Goal: Use online tool/utility: Utilize a website feature to perform a specific function

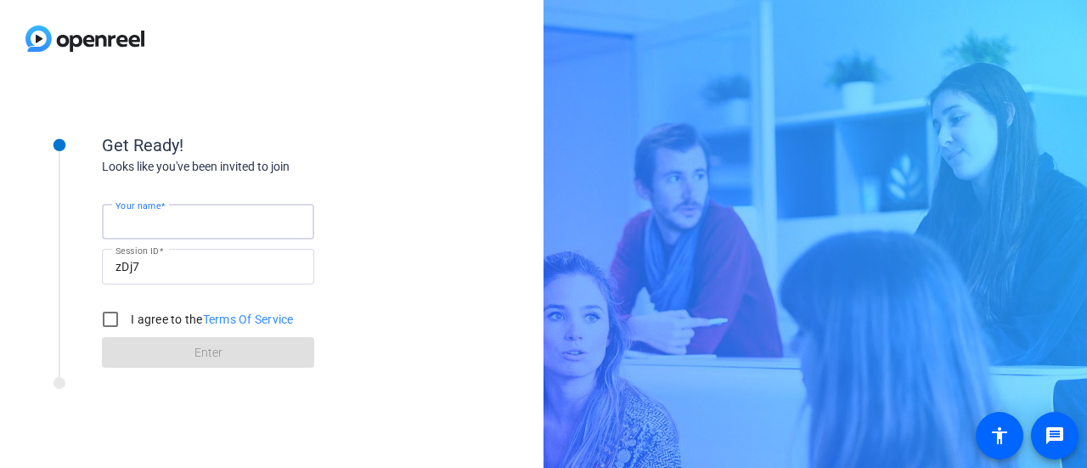
click at [250, 219] on input "Your name" at bounding box center [208, 222] width 185 height 20
type input "[PERSON_NAME]"
click at [101, 317] on input "I agree to the Terms Of Service" at bounding box center [110, 319] width 34 height 34
checkbox input "true"
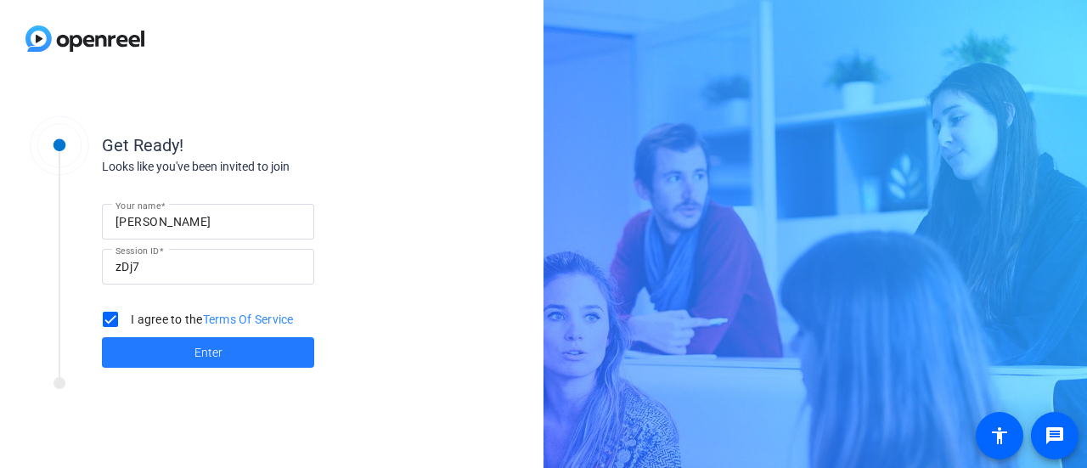
click at [197, 342] on span at bounding box center [208, 352] width 212 height 41
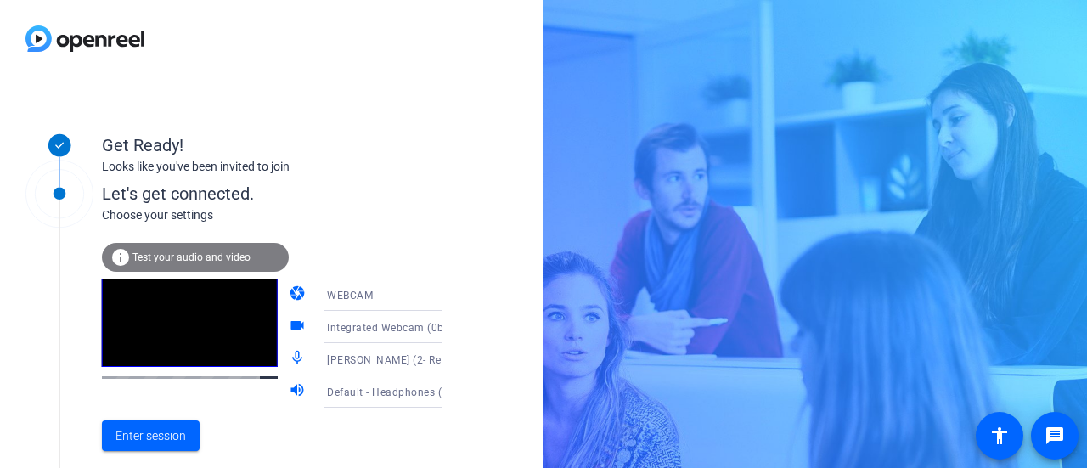
click at [189, 254] on span "Test your audio and video" at bounding box center [192, 257] width 118 height 12
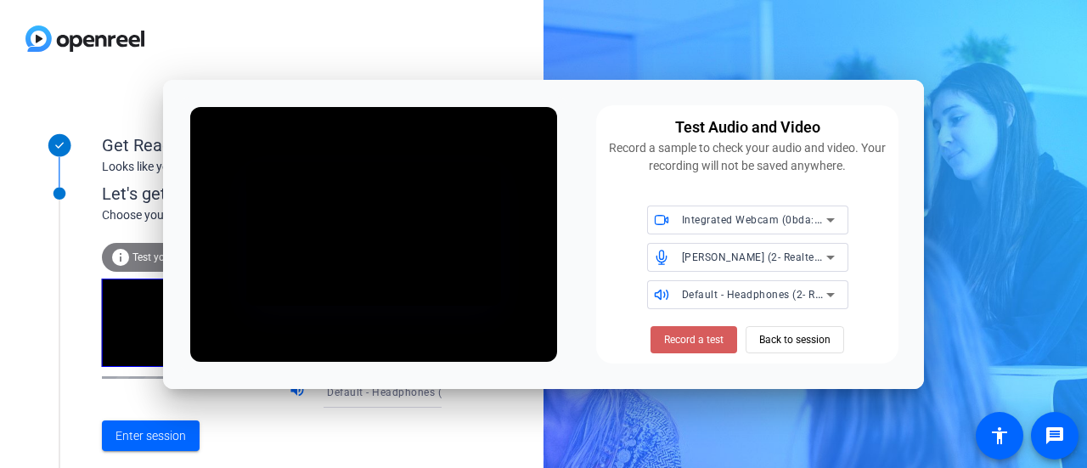
click at [698, 336] on span "Record a test" at bounding box center [693, 339] width 59 height 15
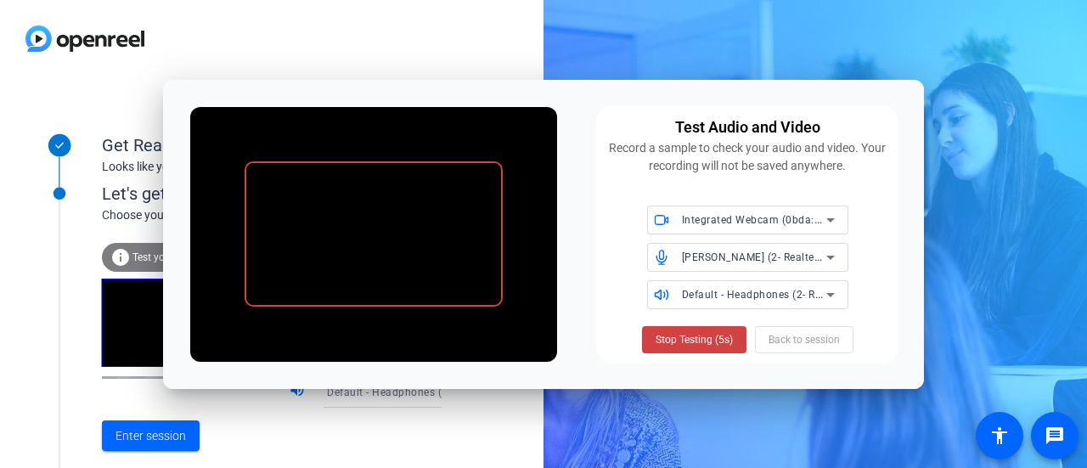
click at [698, 336] on span "Stop Testing (5s)" at bounding box center [694, 339] width 77 height 15
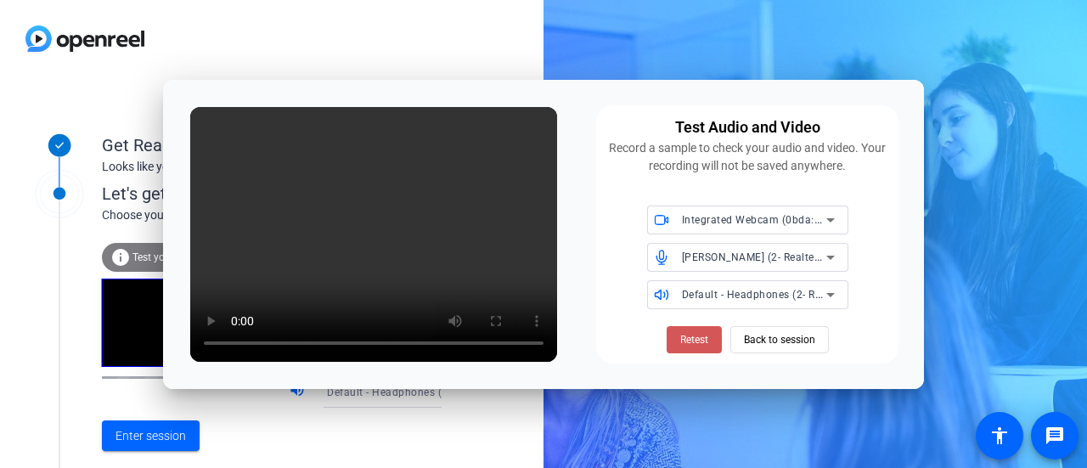
click at [698, 336] on span "Retest" at bounding box center [694, 339] width 28 height 15
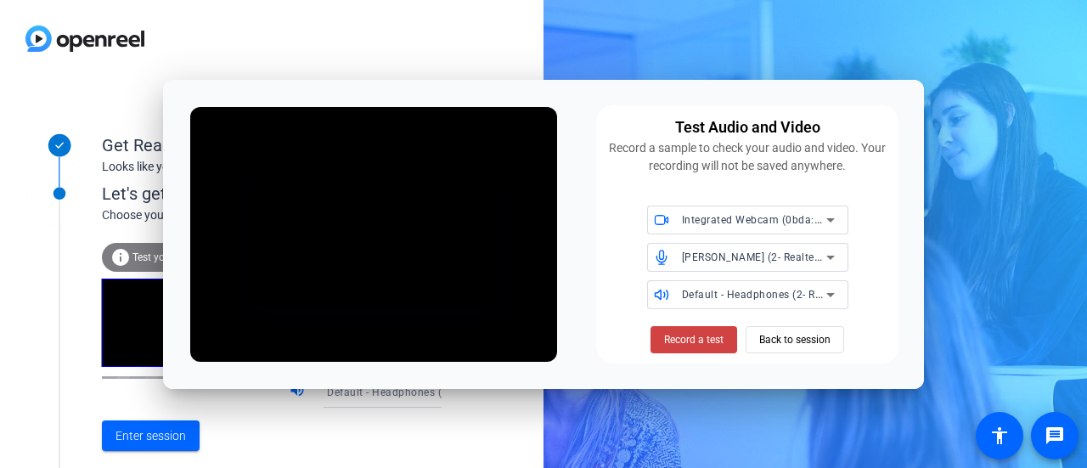
click at [698, 336] on span "Record a test" at bounding box center [693, 339] width 59 height 15
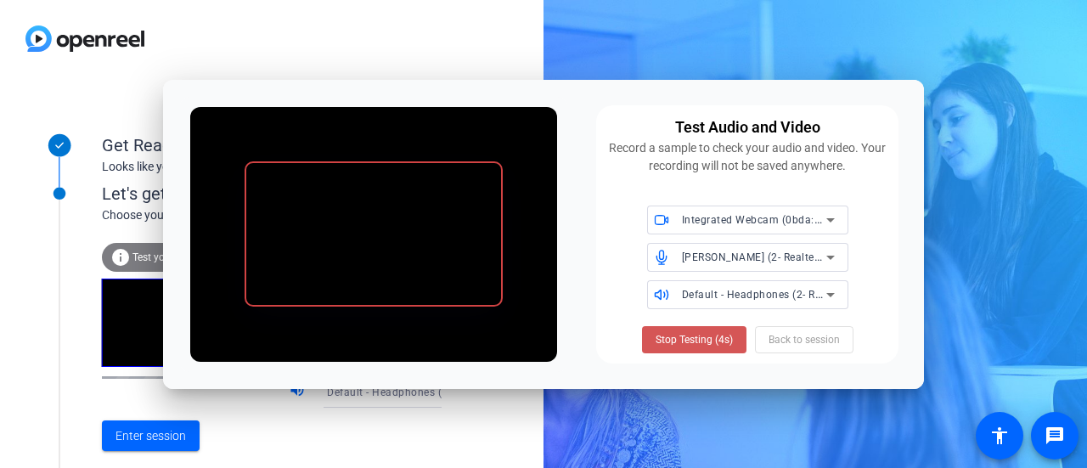
click at [698, 336] on span "Stop Testing (4s)" at bounding box center [694, 339] width 77 height 15
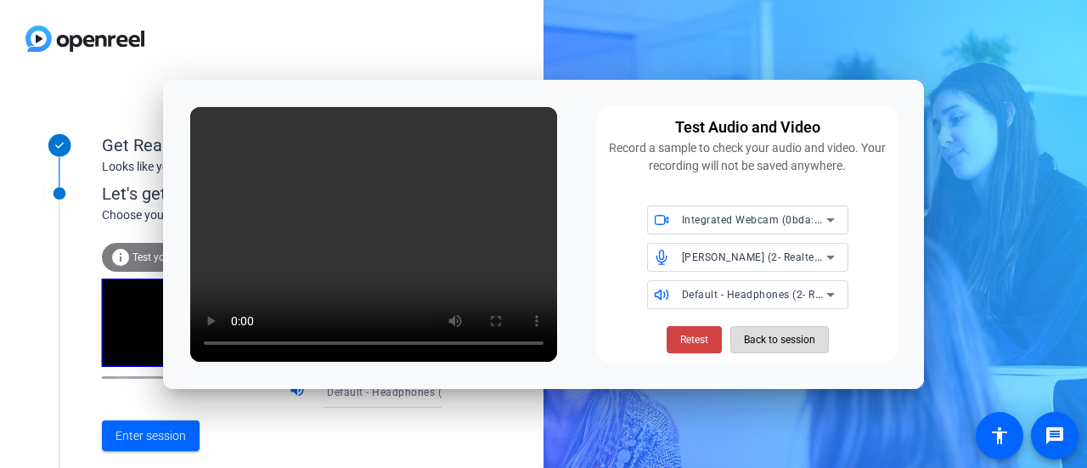
click at [773, 336] on span "Back to session" at bounding box center [779, 340] width 71 height 32
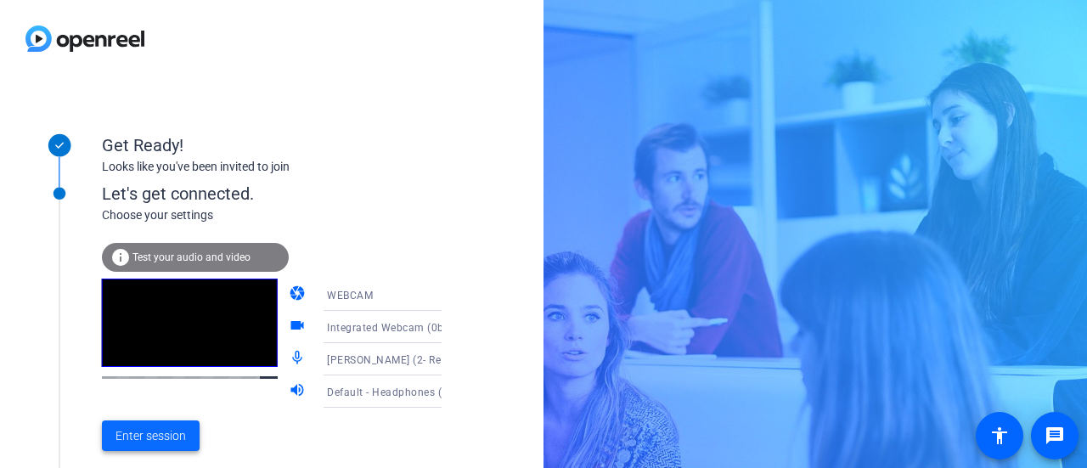
click at [146, 434] on span "Enter session" at bounding box center [151, 436] width 71 height 18
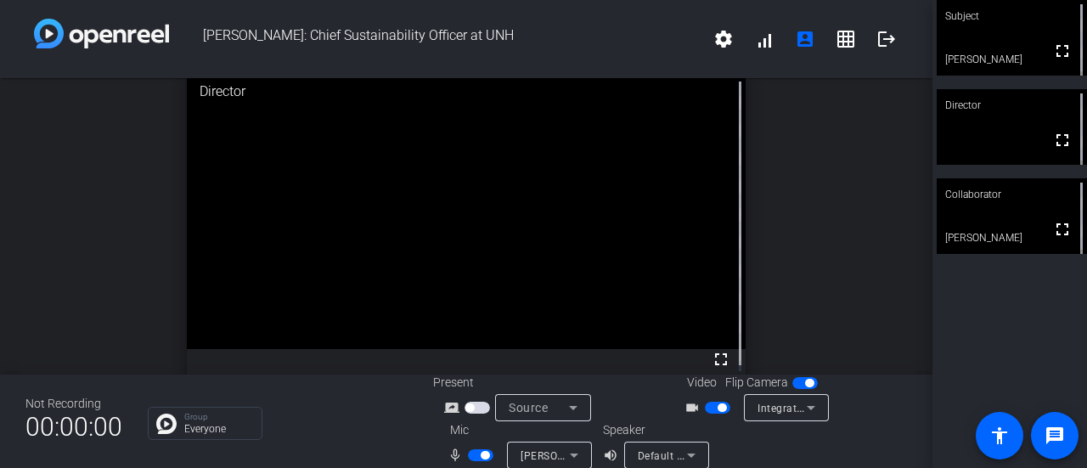
click at [1050, 23] on div "Subject" at bounding box center [1012, 16] width 150 height 32
